Goal: Transaction & Acquisition: Purchase product/service

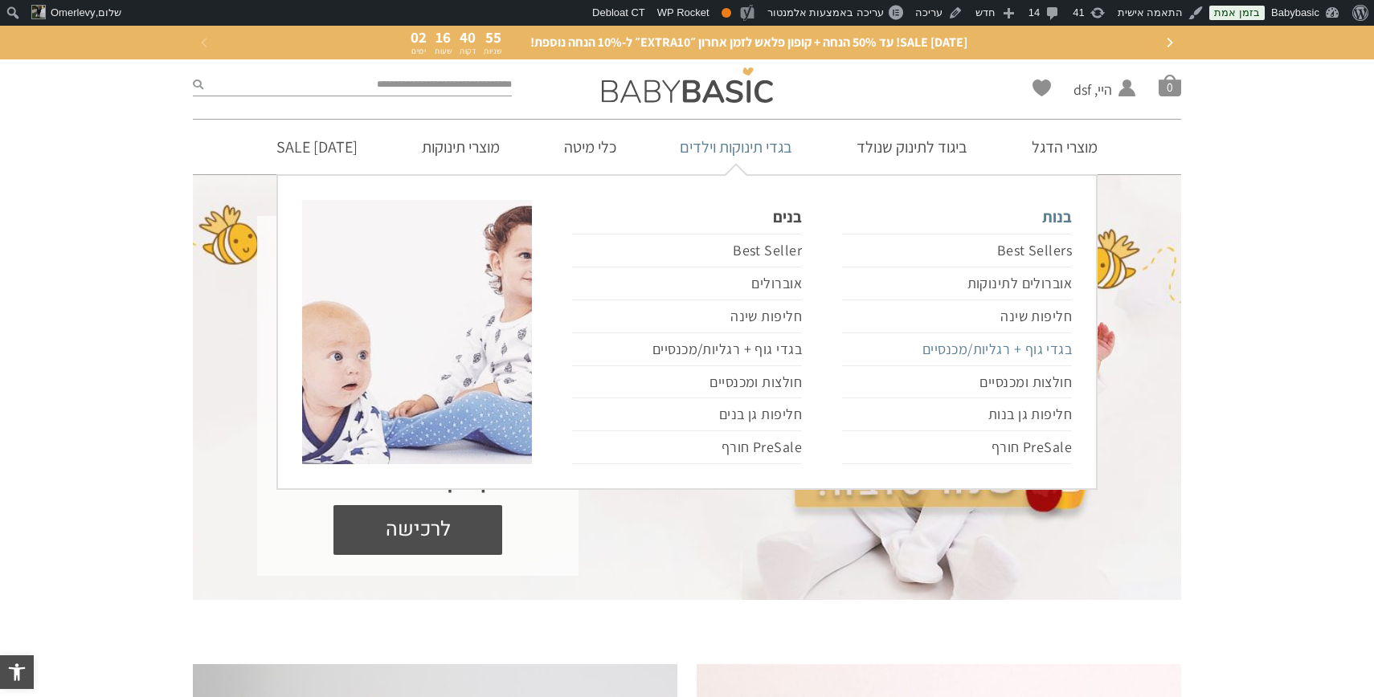
click at [991, 343] on link "בגדי גוף + רגליות/מכנסיים" at bounding box center [957, 349] width 230 height 33
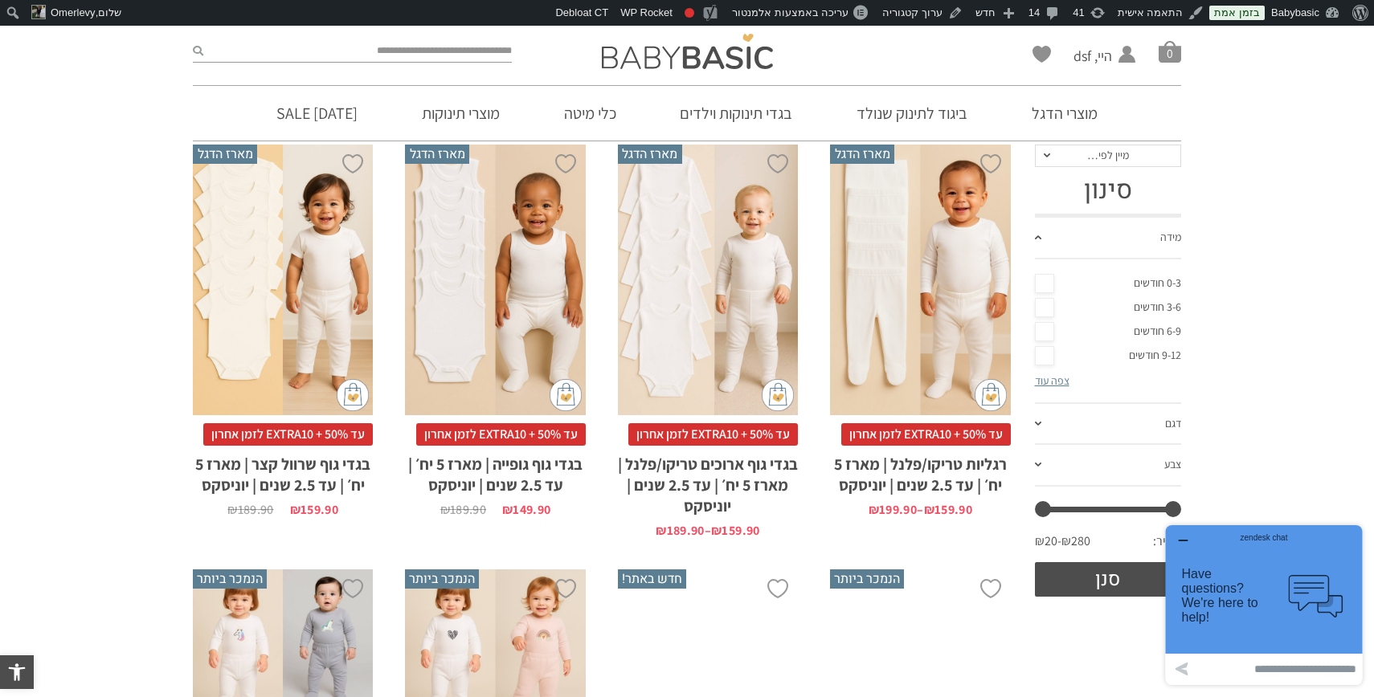
scroll to position [464, 0]
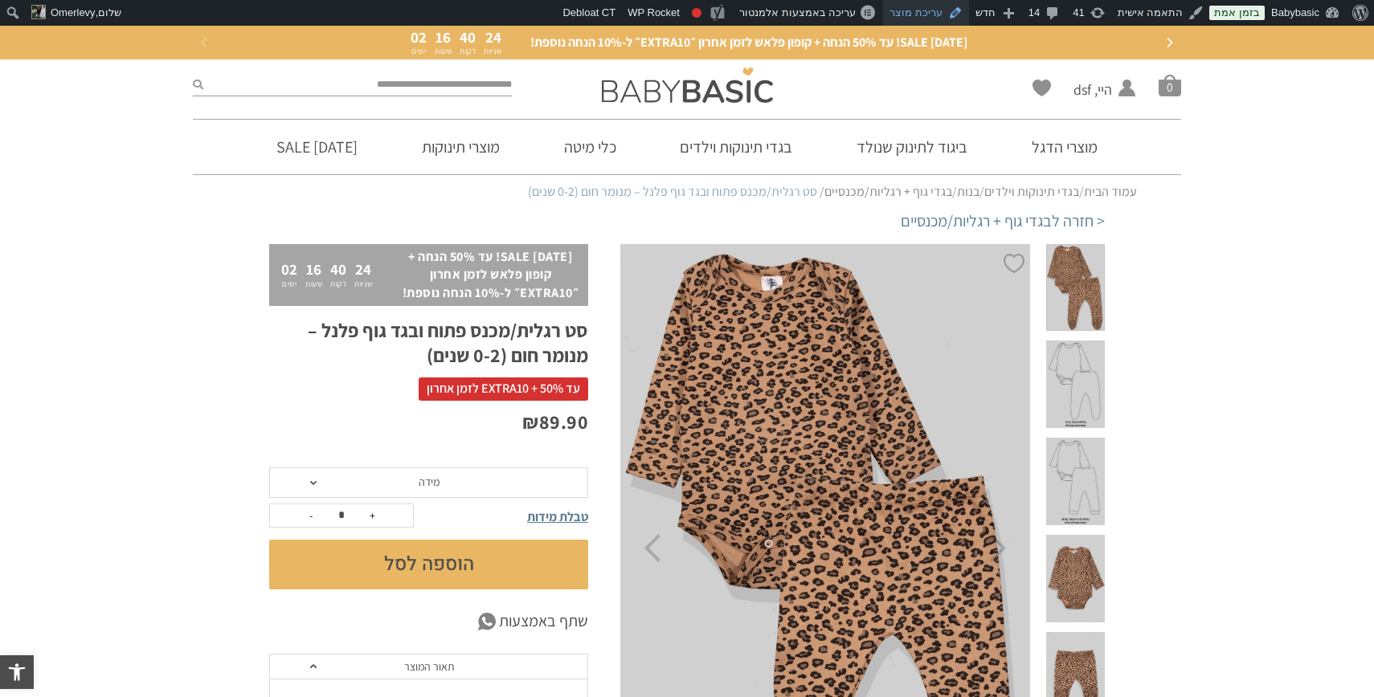
click at [926, 19] on link "עריכת מוצר" at bounding box center [926, 13] width 86 height 26
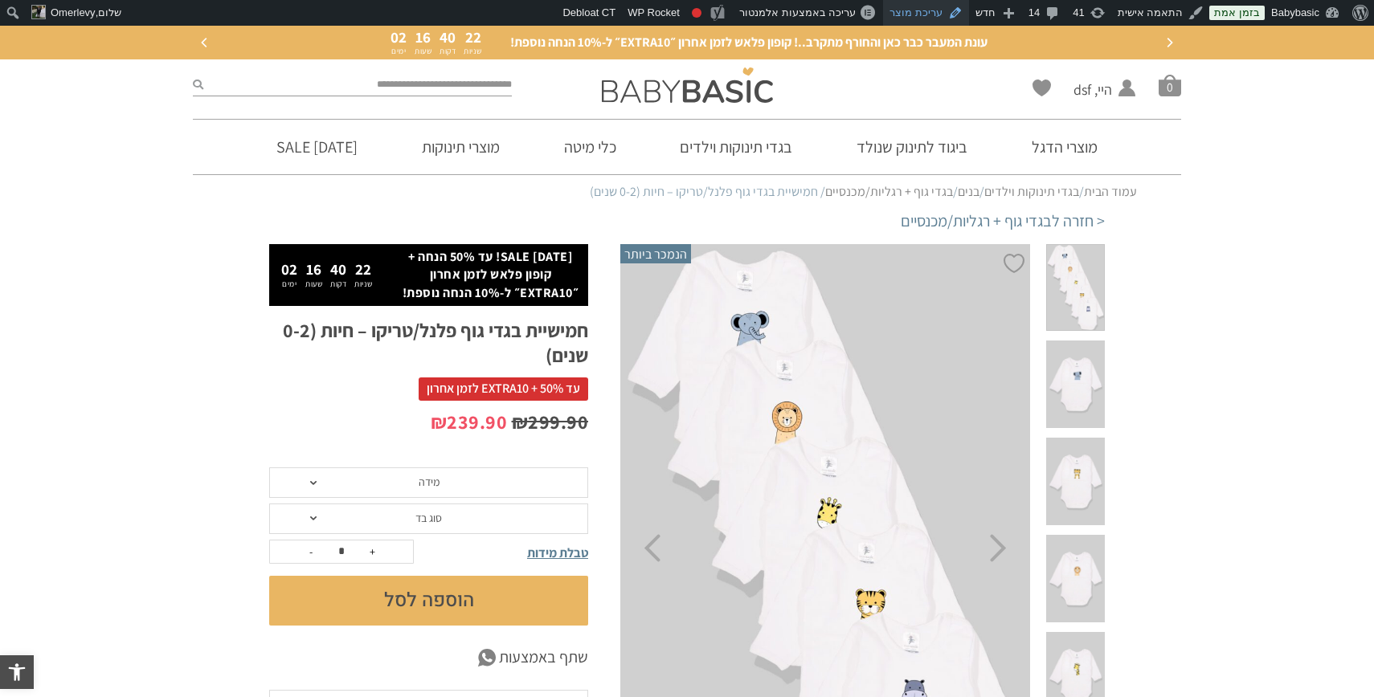
click at [934, 16] on link "עריכת מוצר" at bounding box center [926, 13] width 86 height 26
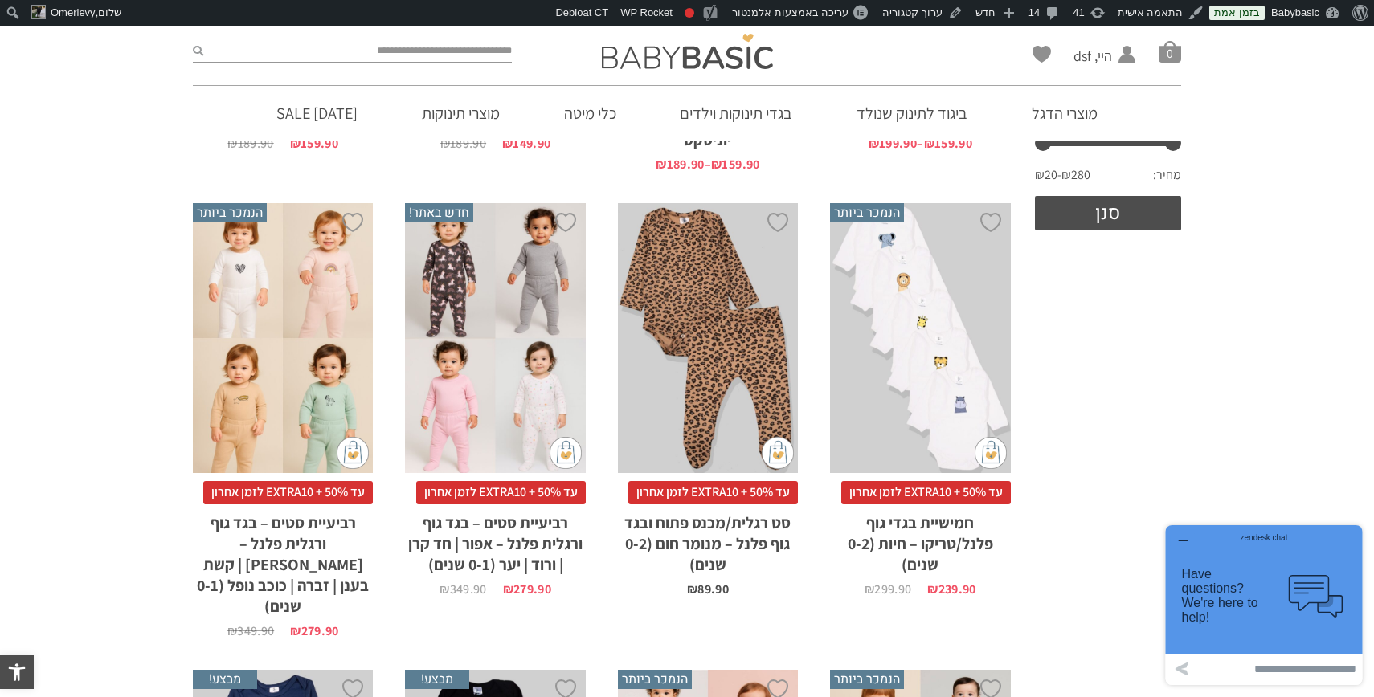
scroll to position [582, 0]
